Goal: Find specific page/section: Find specific page/section

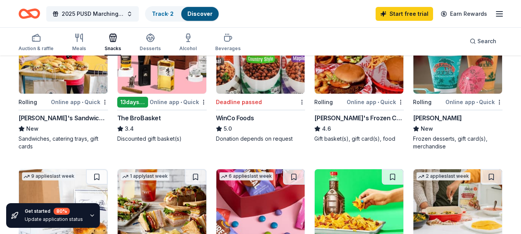
scroll to position [270, 0]
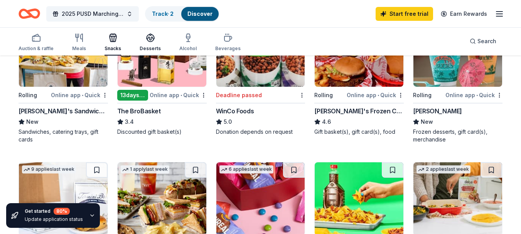
click at [144, 50] on div "Desserts" at bounding box center [150, 49] width 21 height 6
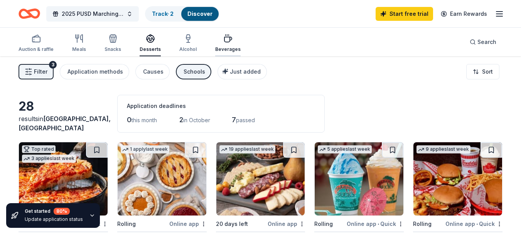
click at [230, 47] on div "Beverages" at bounding box center [227, 49] width 25 height 6
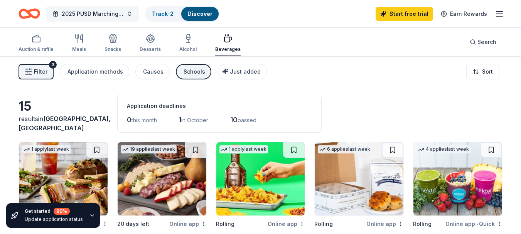
click at [117, 17] on span "2025 PUSD Marching Exhibition" at bounding box center [93, 13] width 62 height 9
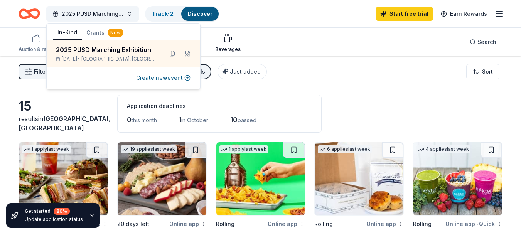
click at [96, 35] on button "Grants New" at bounding box center [105, 33] width 46 height 14
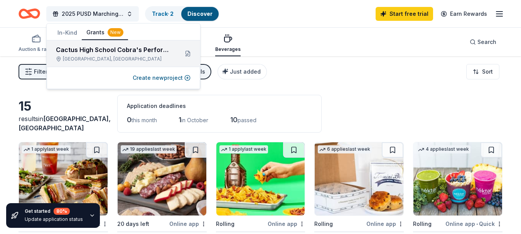
click at [143, 47] on div "Cactus High School Cobra's Performing Arts Booster Club" at bounding box center [114, 49] width 116 height 9
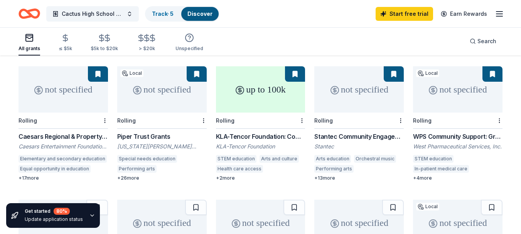
scroll to position [77, 0]
